Goal: Transaction & Acquisition: Book appointment/travel/reservation

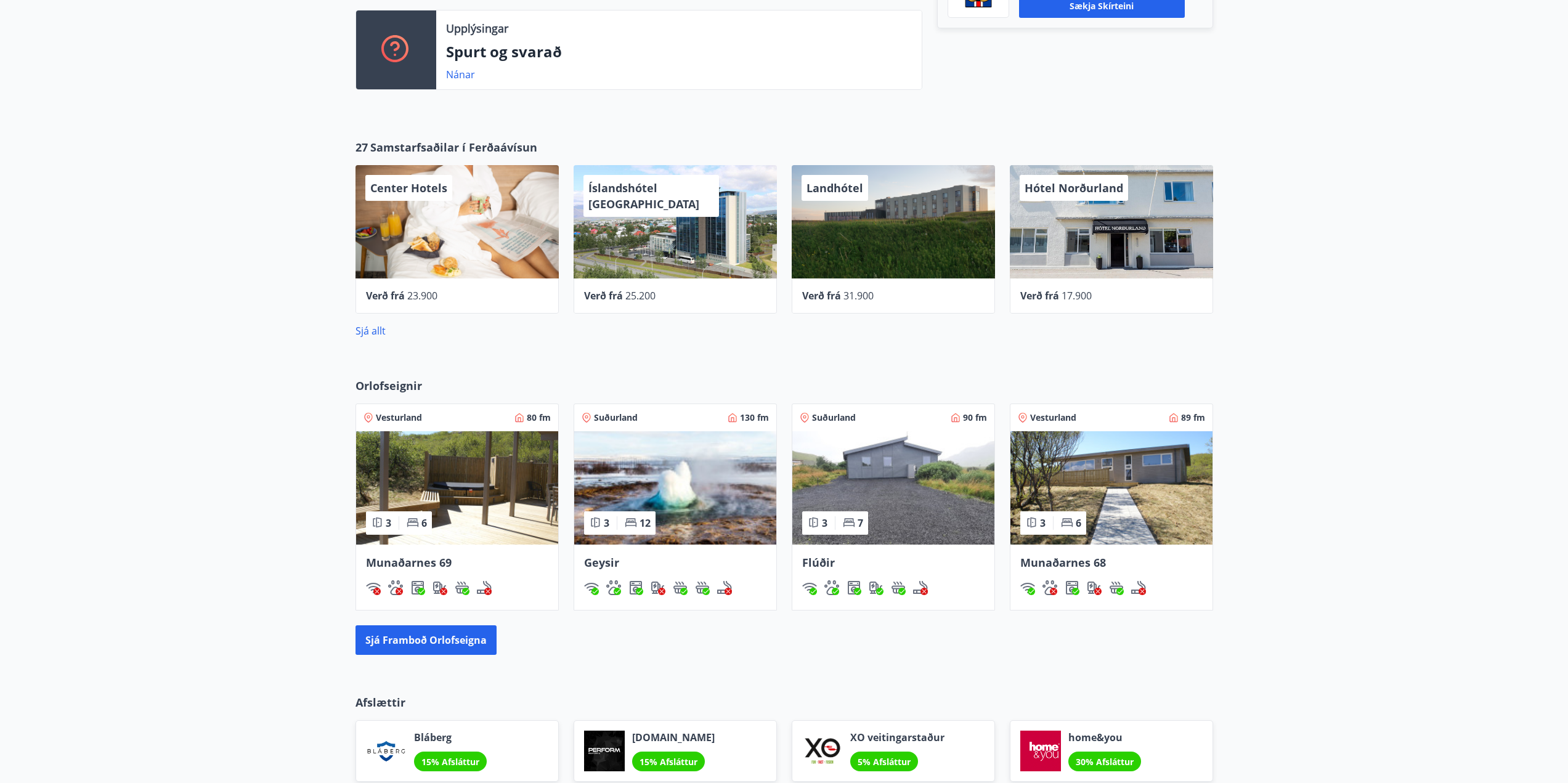
scroll to position [554, 0]
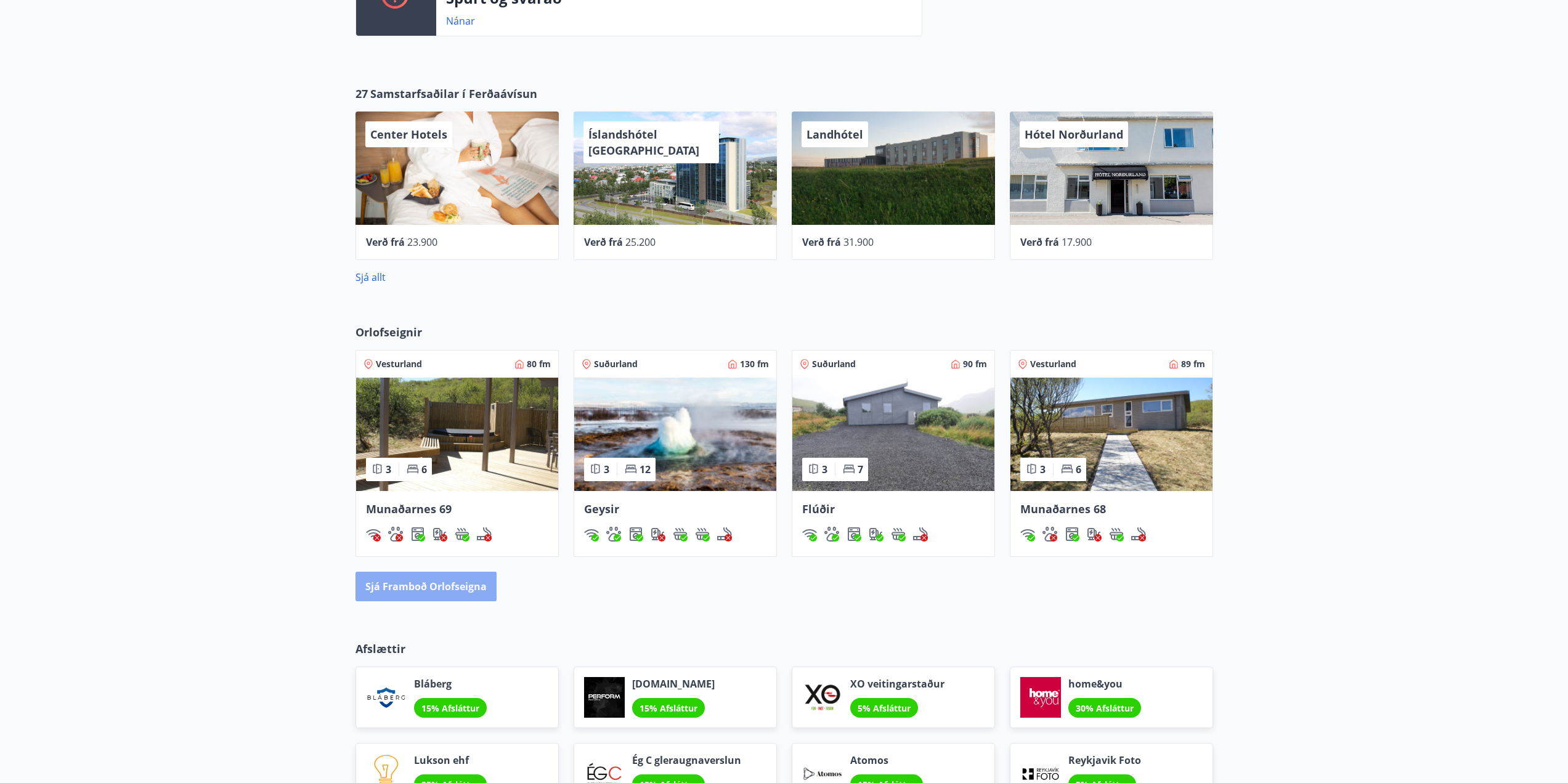
click at [482, 586] on button "Sjá framboð orlofseigna" at bounding box center [426, 587] width 141 height 30
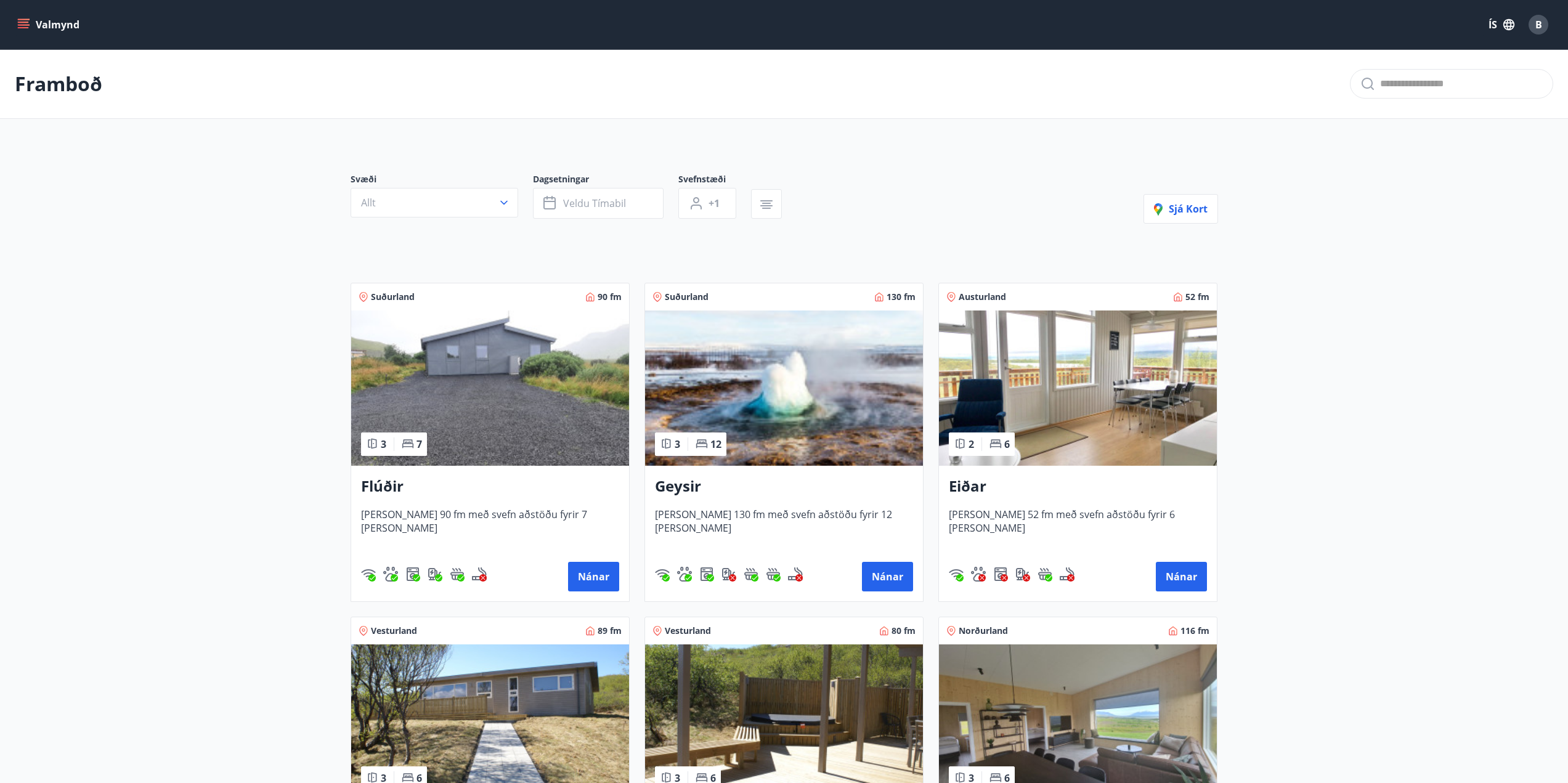
click at [173, 426] on main "Framboð Svæði Allt Dagsetningar Veldu tímabil Svefnstæði +1 Sjá kort Suðurland …" at bounding box center [784, 664] width 1568 height 1230
click at [190, 555] on main "Framboð Svæði Allt Dagsetningar Veldu tímabil Svefnstæði +1 Sjá kort Suðurland …" at bounding box center [784, 664] width 1568 height 1230
click at [1538, 22] on span "B" at bounding box center [1539, 25] width 7 height 13
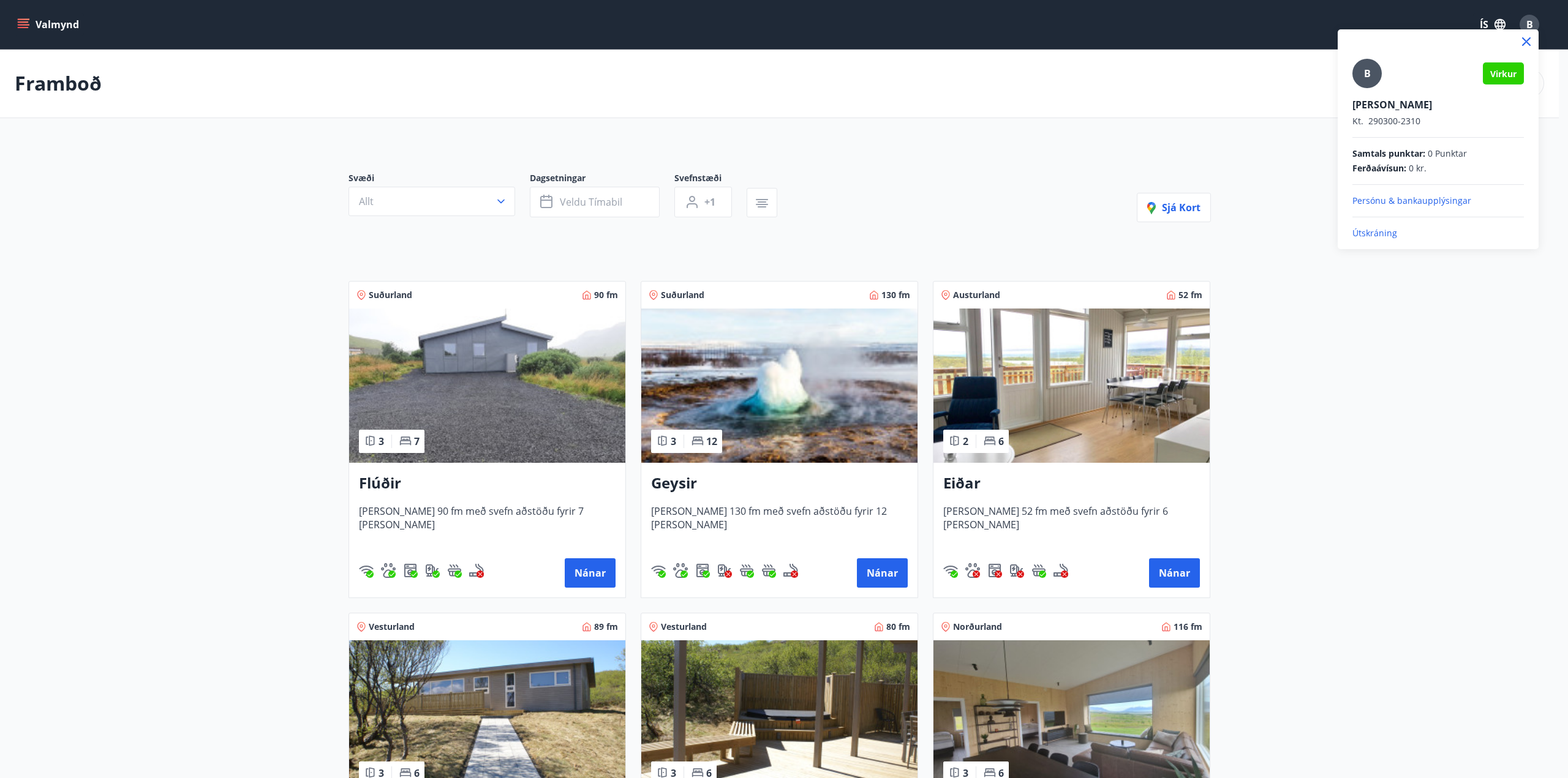
drag, startPoint x: 212, startPoint y: 218, endPoint x: 195, endPoint y: 216, distance: 17.1
click at [203, 231] on div at bounding box center [784, 389] width 1568 height 778
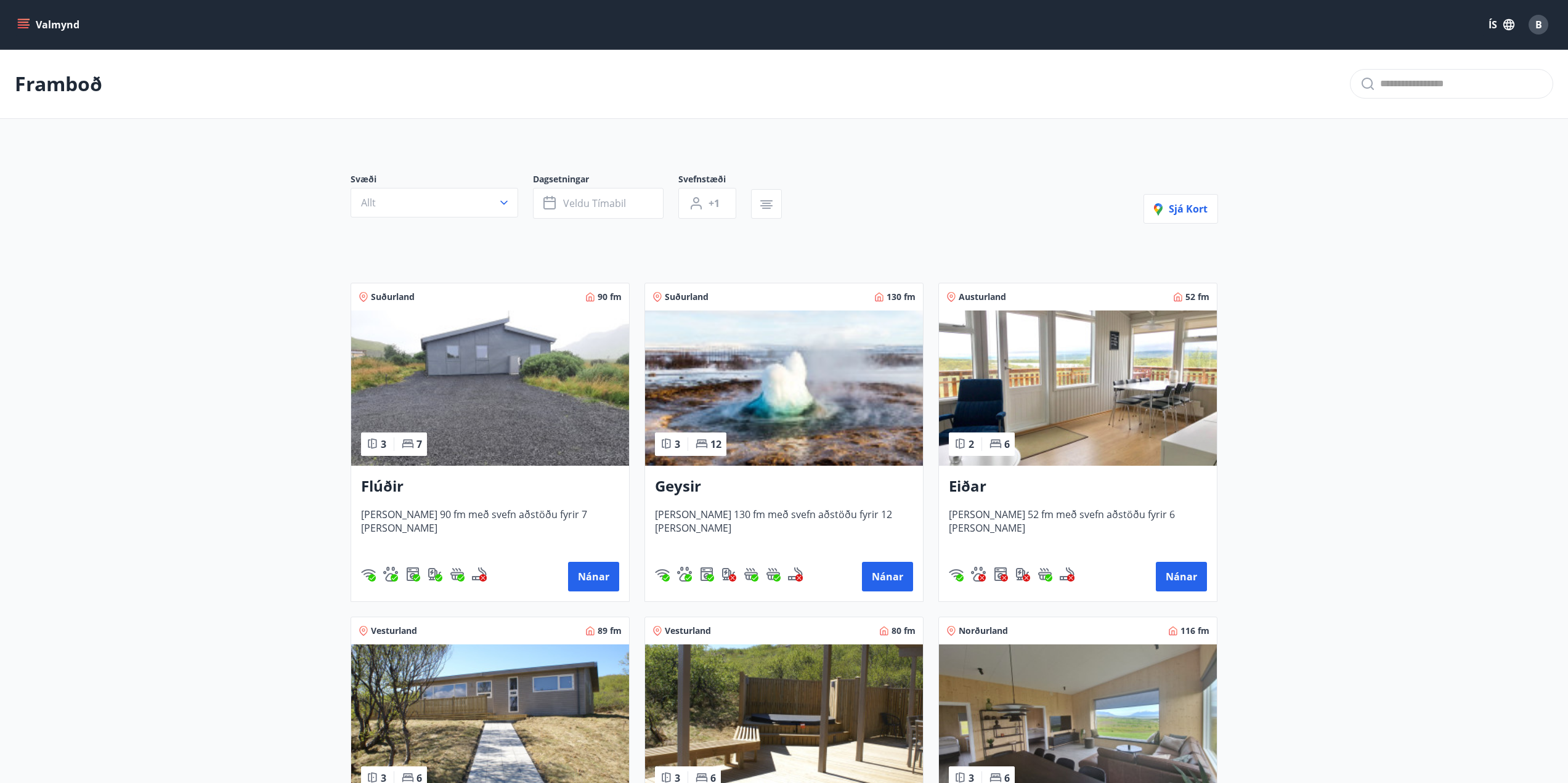
click at [22, 33] on button "Valmynd" at bounding box center [50, 25] width 70 height 22
click at [291, 86] on div "Framboð" at bounding box center [784, 84] width 1568 height 70
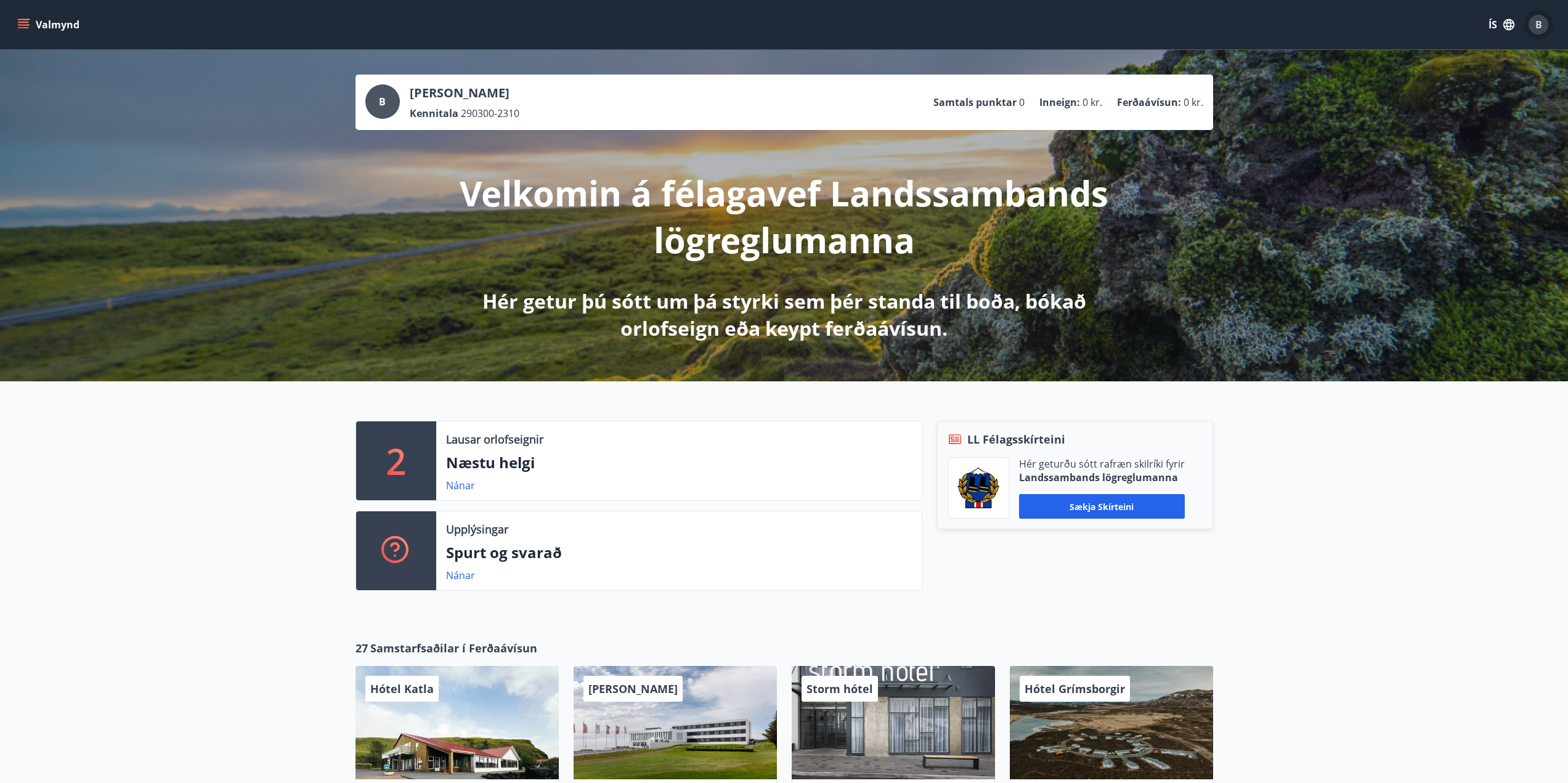
click at [1538, 27] on span "B" at bounding box center [1539, 25] width 7 height 13
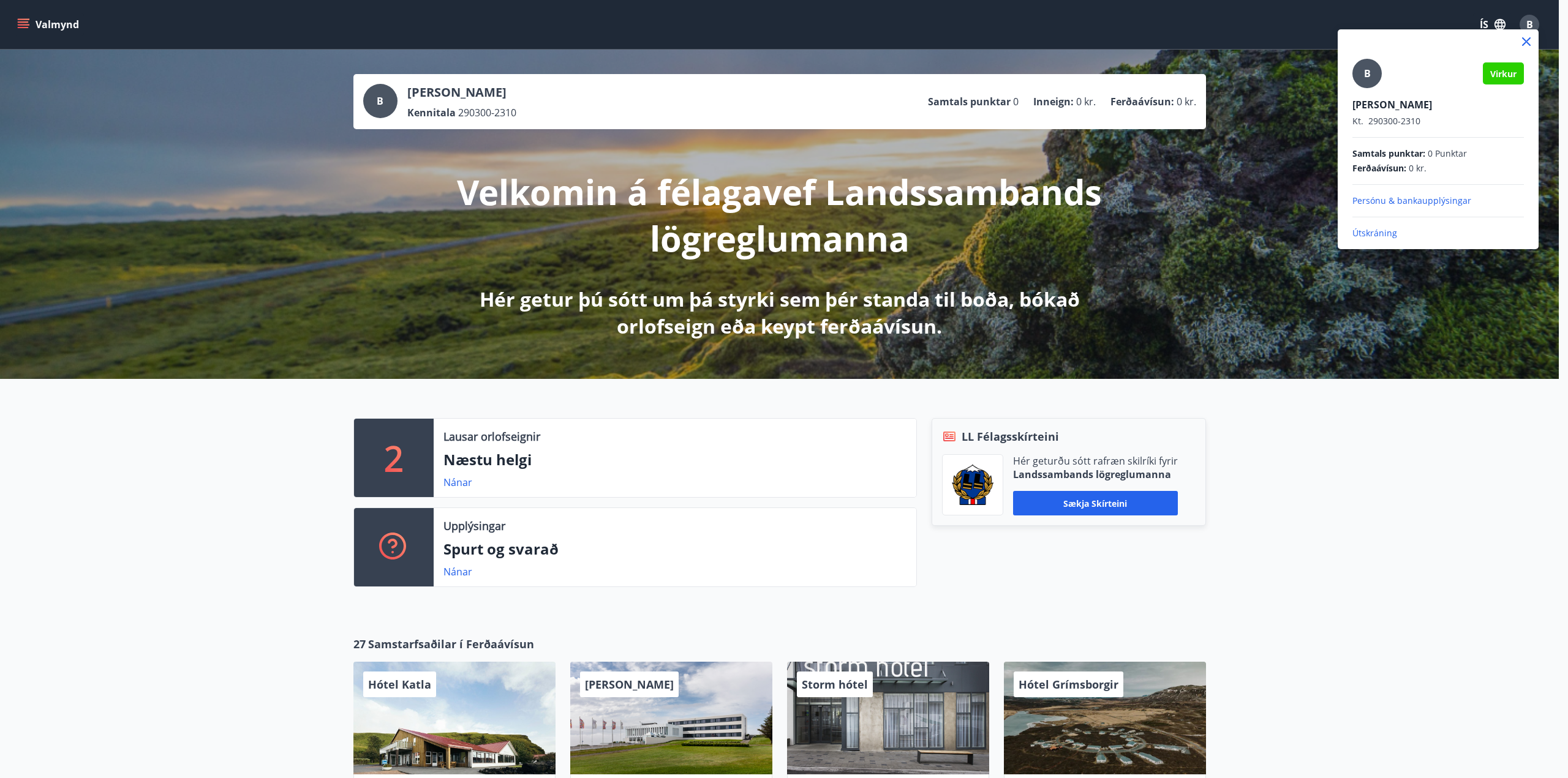
click at [1397, 235] on p "Útskráning" at bounding box center [1438, 233] width 171 height 13
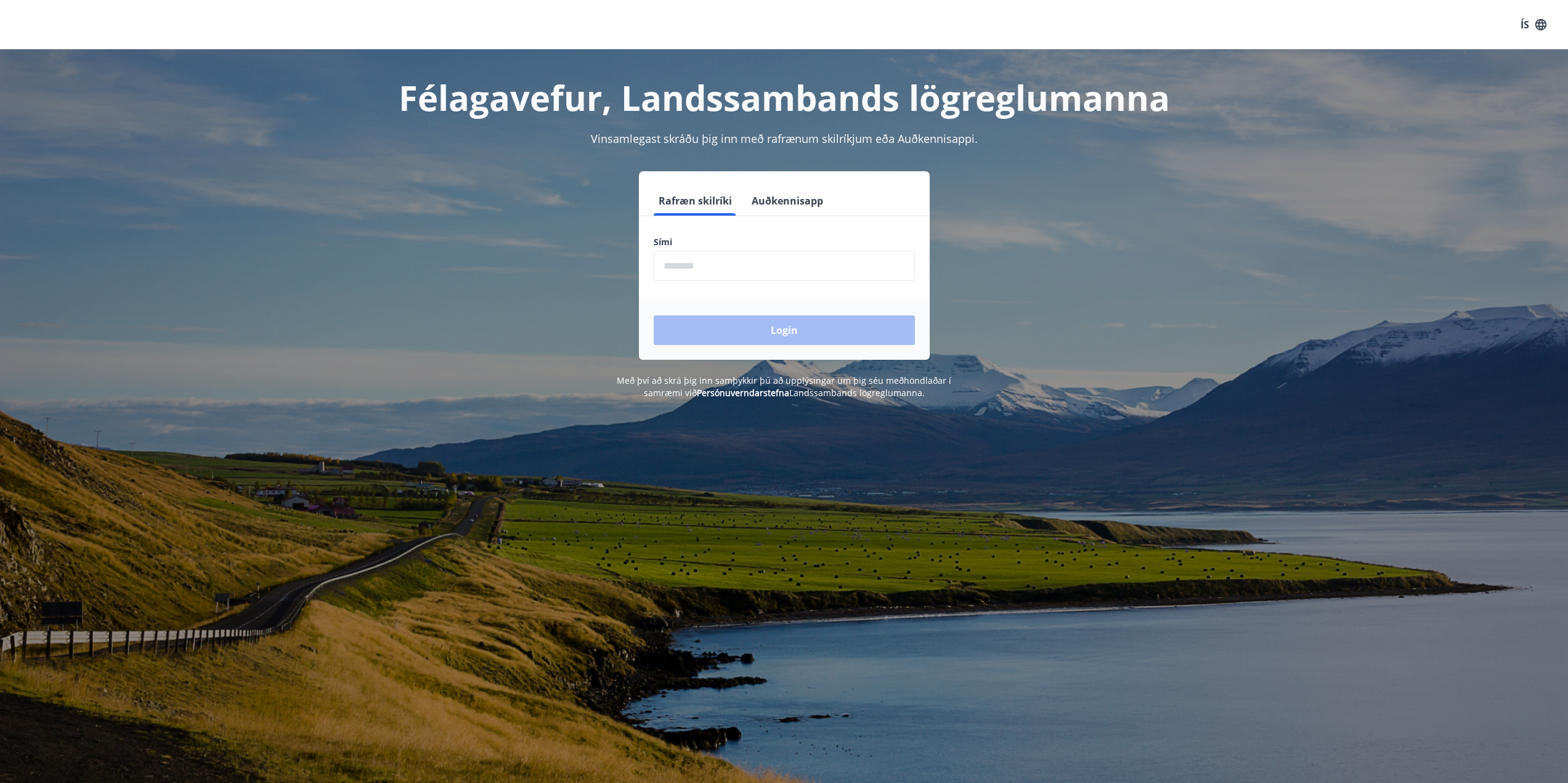
click at [699, 265] on input "phone" at bounding box center [785, 266] width 262 height 30
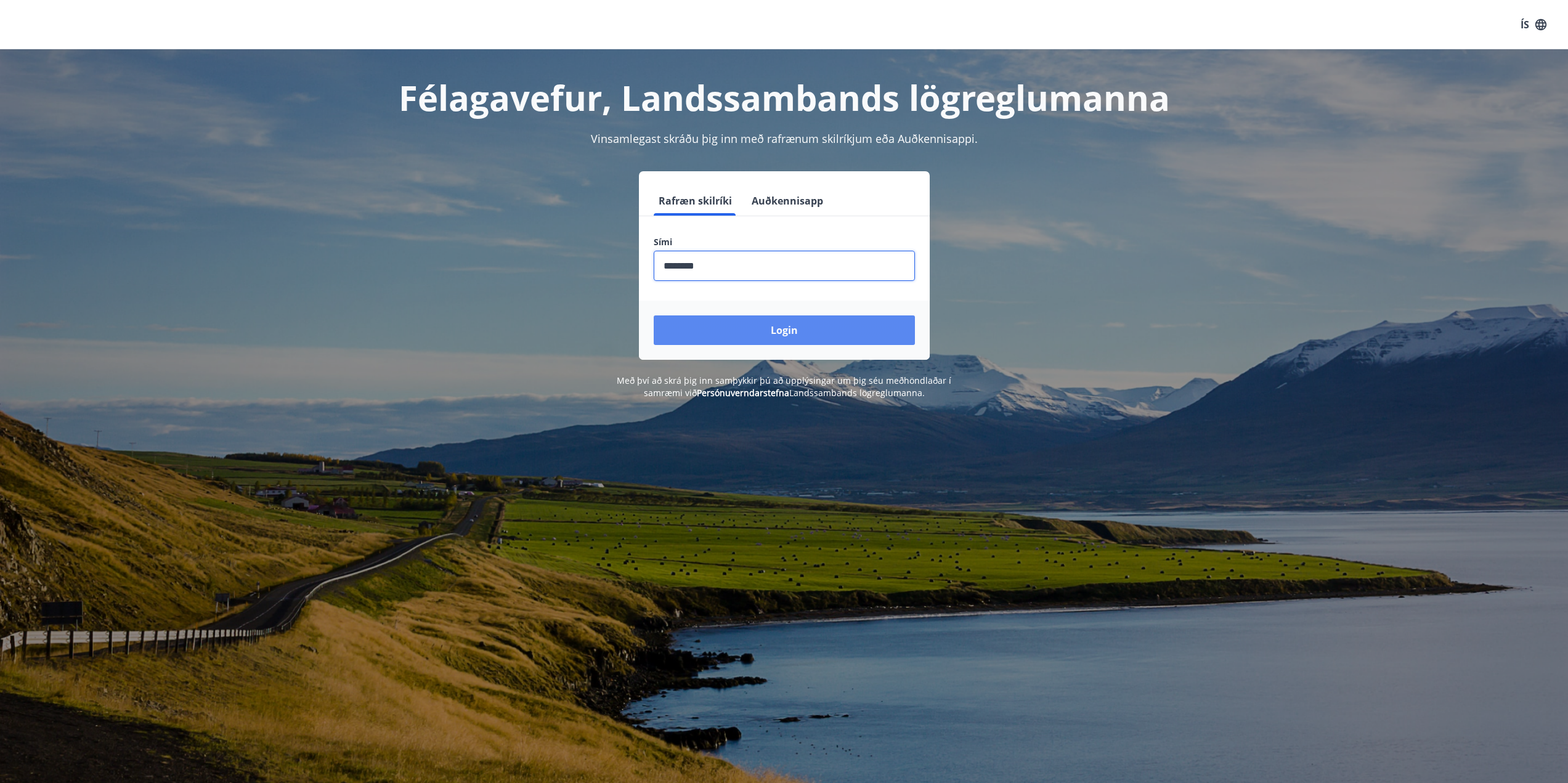
type input "********"
click at [807, 326] on button "Login" at bounding box center [785, 331] width 262 height 30
